Goal: Find specific page/section: Locate a particular part of the current website

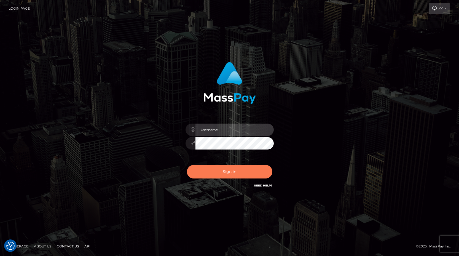
type input "Anthony.Spree"
click at [225, 170] on button "Sign in" at bounding box center [229, 172] width 85 height 14
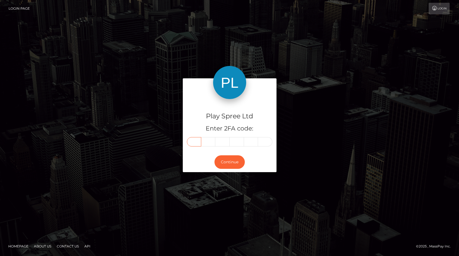
click at [192, 144] on input "text" at bounding box center [194, 141] width 14 height 9
type input "7"
type input "4"
type input "3"
type input "6"
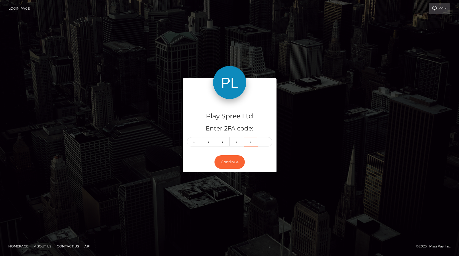
type input "5"
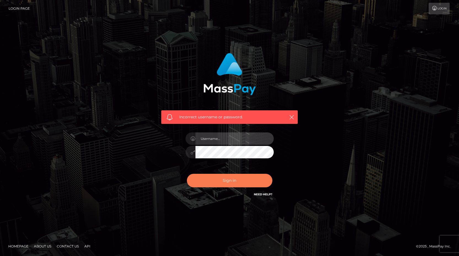
type input "Anthony.Spree"
click at [221, 179] on button "Sign in" at bounding box center [229, 181] width 85 height 14
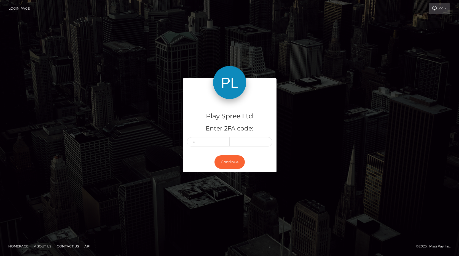
type input "7"
type input "4"
type input "1"
type input "3"
type input "6"
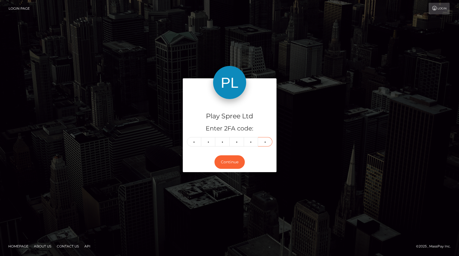
type input "5"
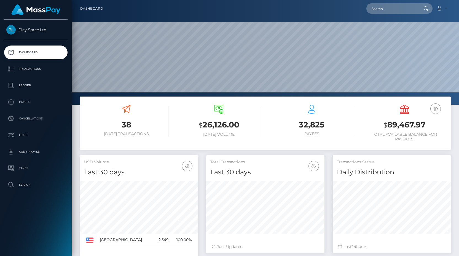
scroll to position [98, 118]
click at [390, 5] on input "text" at bounding box center [392, 8] width 52 height 10
paste input "1479697"
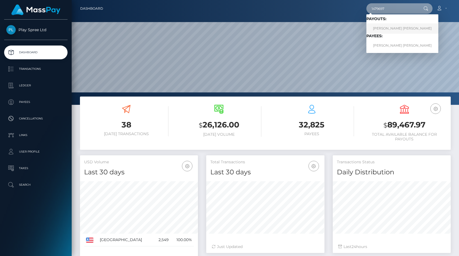
type input "1479697"
click at [397, 27] on link "KARA RENE YOUNG" at bounding box center [402, 28] width 72 height 10
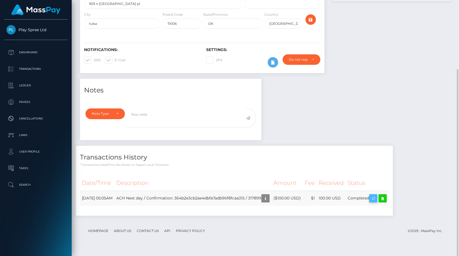
scroll to position [66, 118]
click at [377, 202] on icon "button" at bounding box center [373, 198] width 7 height 7
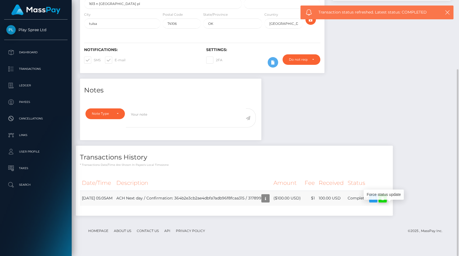
click at [386, 202] on icon at bounding box center [382, 198] width 7 height 7
